Goal: Navigation & Orientation: Find specific page/section

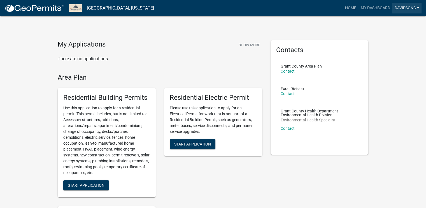
click at [418, 7] on link "davidsong" at bounding box center [406, 8] width 29 height 11
click at [353, 9] on link "Home" at bounding box center [350, 8] width 16 height 11
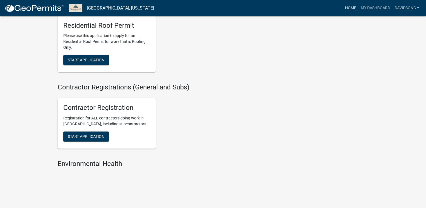
scroll to position [391, 0]
